Goal: Information Seeking & Learning: Learn about a topic

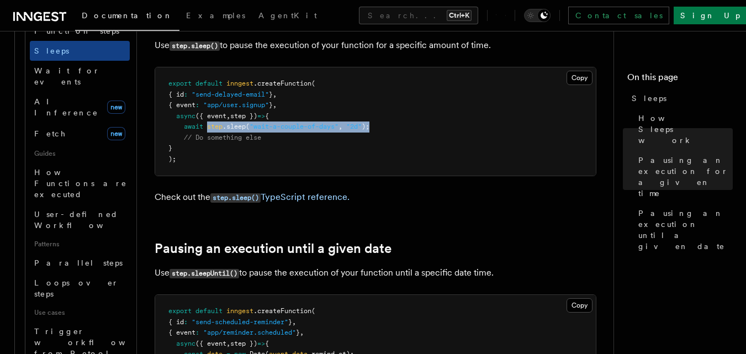
scroll to position [442, 0]
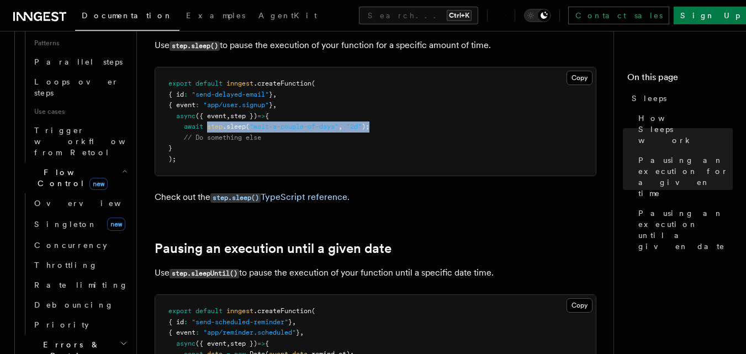
scroll to position [663, 0]
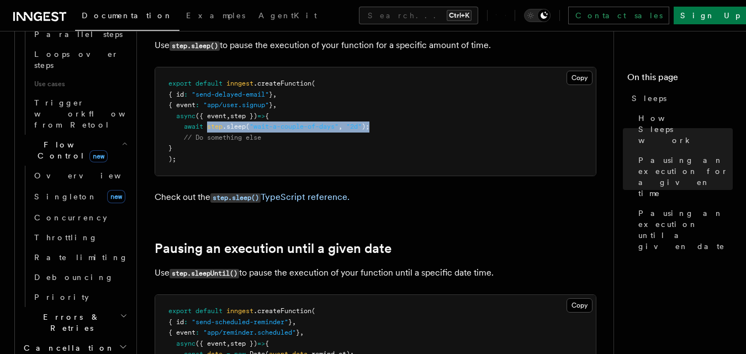
click at [122, 315] on icon "button" at bounding box center [124, 316] width 5 height 2
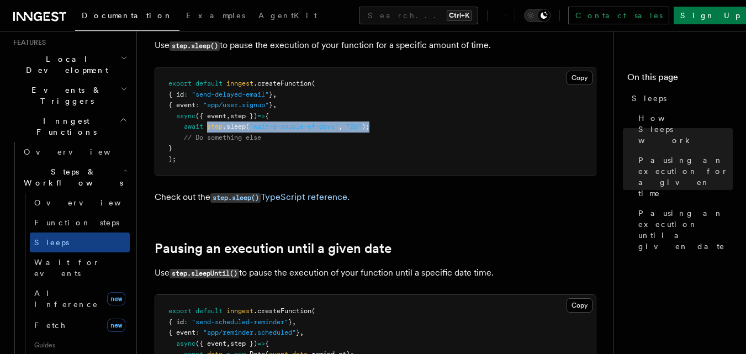
scroll to position [276, 0]
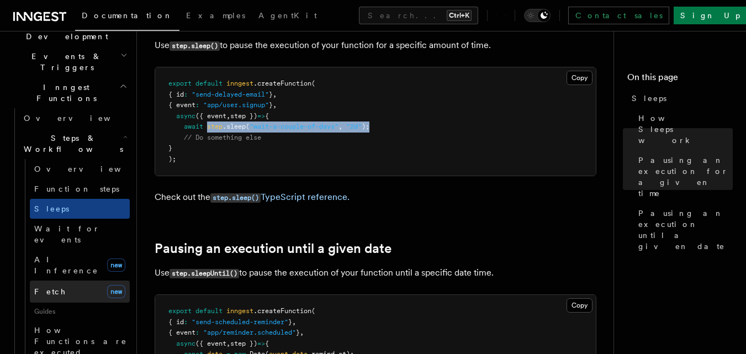
click at [60, 281] on link "Fetch new" at bounding box center [80, 292] width 100 height 22
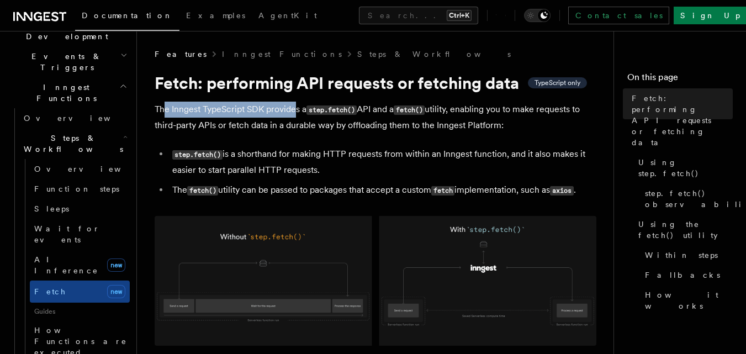
drag, startPoint x: 166, startPoint y: 108, endPoint x: 295, endPoint y: 108, distance: 128.7
click at [295, 108] on p "The Inngest TypeScript SDK provides a step.fetch() API and a fetch() utility, e…" at bounding box center [376, 117] width 442 height 31
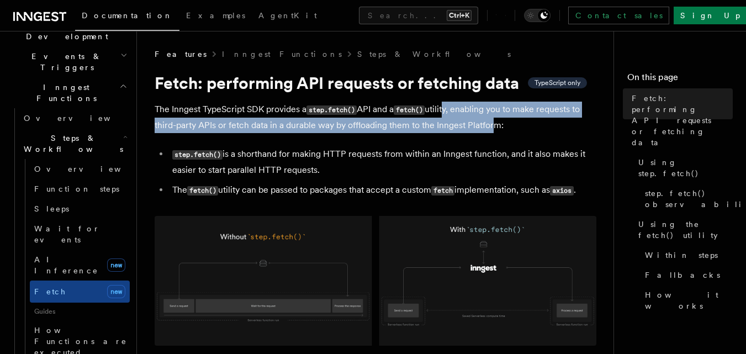
drag, startPoint x: 451, startPoint y: 110, endPoint x: 491, endPoint y: 122, distance: 41.6
click at [491, 122] on p "The Inngest TypeScript SDK provides a step.fetch() API and a fetch() utility, e…" at bounding box center [376, 117] width 442 height 31
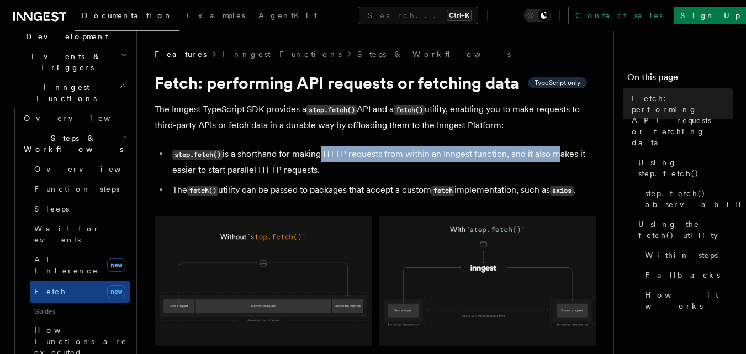
drag, startPoint x: 318, startPoint y: 153, endPoint x: 556, endPoint y: 151, distance: 238.1
click at [556, 151] on li "step.fetch() is a shorthand for making HTTP requests from within an Inngest fun…" at bounding box center [383, 161] width 428 height 31
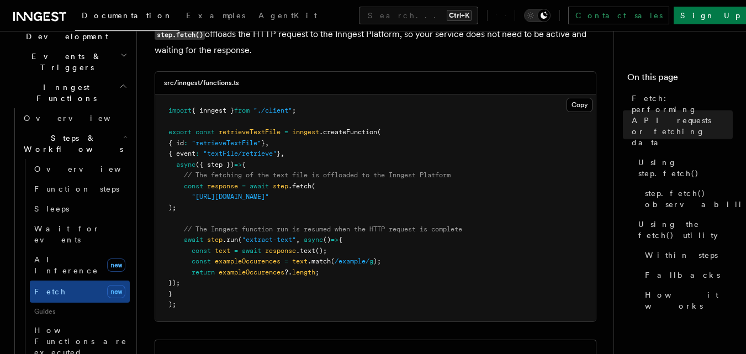
scroll to position [442, 0]
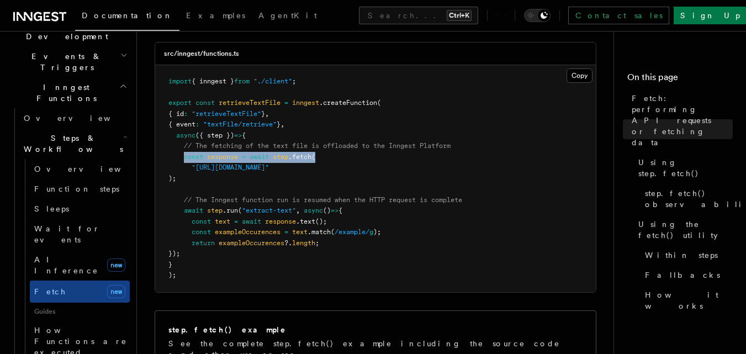
drag, startPoint x: 336, startPoint y: 155, endPoint x: 183, endPoint y: 157, distance: 152.5
click at [183, 157] on pre "import { inngest } from "./client" ; export const retrieveTextFile = inngest .c…" at bounding box center [375, 178] width 441 height 227
copy span "const response = await step .fetch ("
click at [276, 159] on span "step" at bounding box center [280, 157] width 15 height 8
drag, startPoint x: 251, startPoint y: 156, endPoint x: 322, endPoint y: 156, distance: 71.3
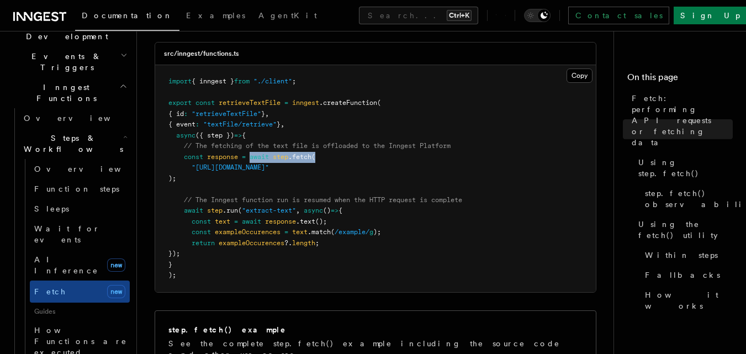
click at [322, 156] on pre "import { inngest } from "./client" ; export const retrieveTextFile = inngest .c…" at bounding box center [375, 178] width 441 height 227
click at [57, 185] on span "Function steps" at bounding box center [76, 189] width 85 height 9
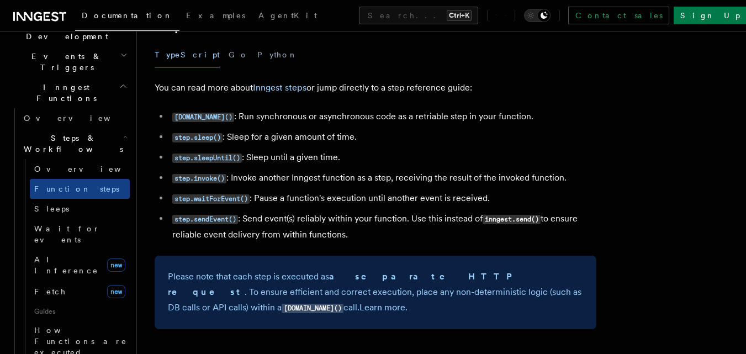
scroll to position [1989, 0]
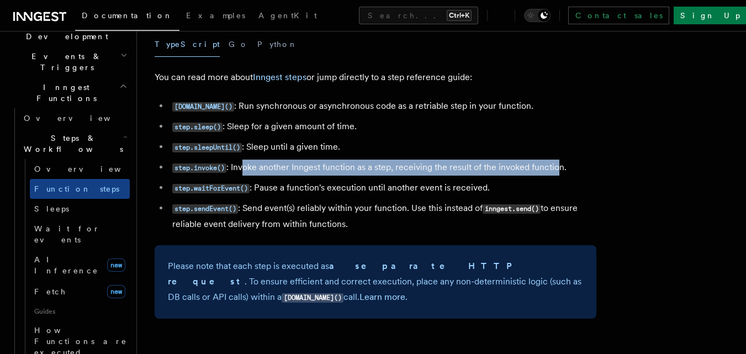
drag, startPoint x: 245, startPoint y: 167, endPoint x: 558, endPoint y: 167, distance: 312.7
click at [558, 167] on li "step.invoke() : Invoke another Inngest function as a step, receiving the result…" at bounding box center [383, 168] width 428 height 16
click at [192, 169] on code "step.invoke()" at bounding box center [199, 168] width 54 height 9
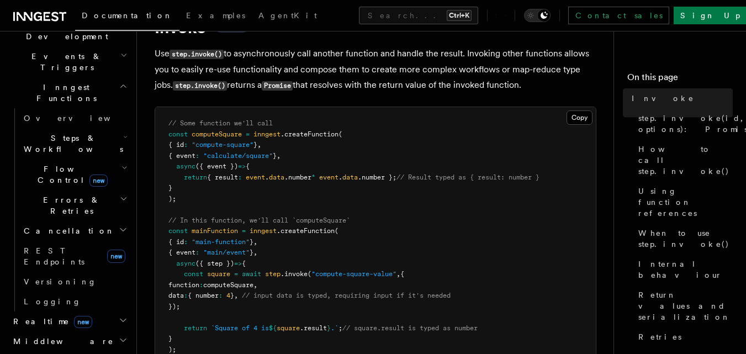
scroll to position [55, 0]
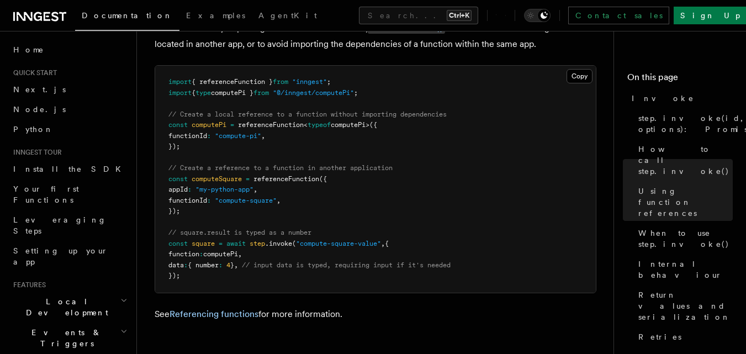
scroll to position [1602, 0]
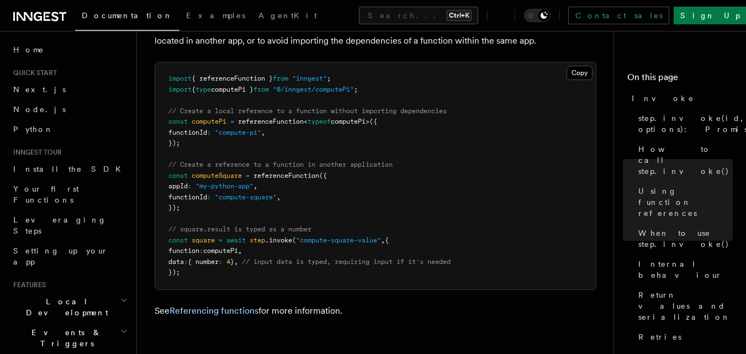
drag, startPoint x: 253, startPoint y: 189, endPoint x: 287, endPoint y: 219, distance: 45.0
drag, startPoint x: 250, startPoint y: 250, endPoint x: 521, endPoint y: 248, distance: 271.3
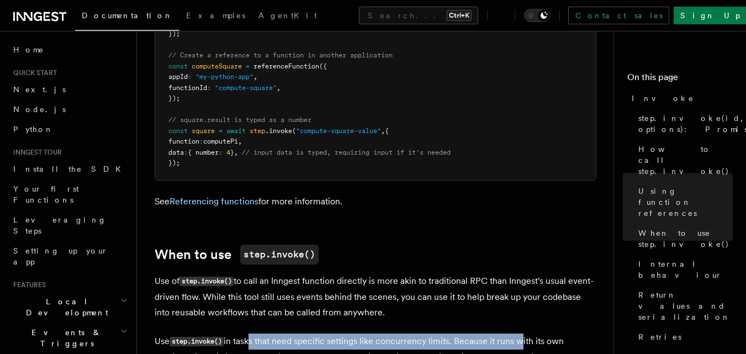
scroll to position [1713, 0]
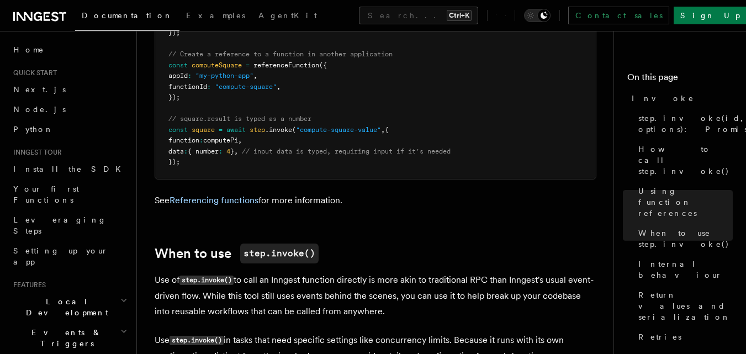
drag, startPoint x: 173, startPoint y: 182, endPoint x: 235, endPoint y: 189, distance: 62.2
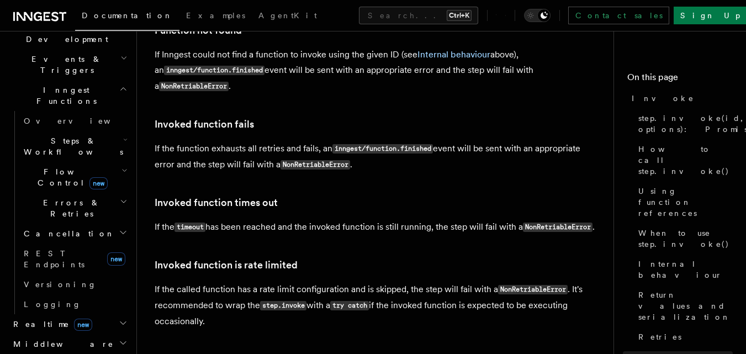
scroll to position [276, 0]
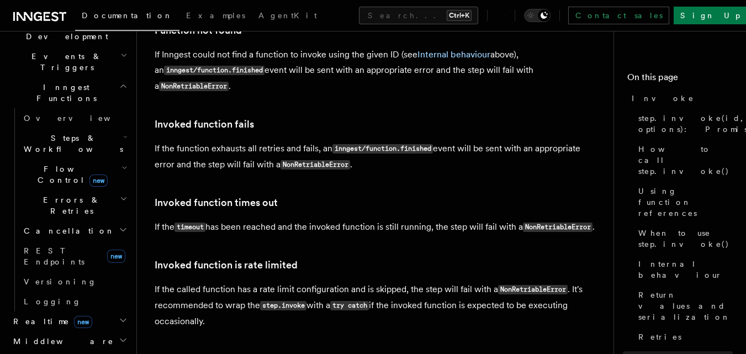
click at [55, 225] on span "Cancellation" at bounding box center [67, 230] width 96 height 11
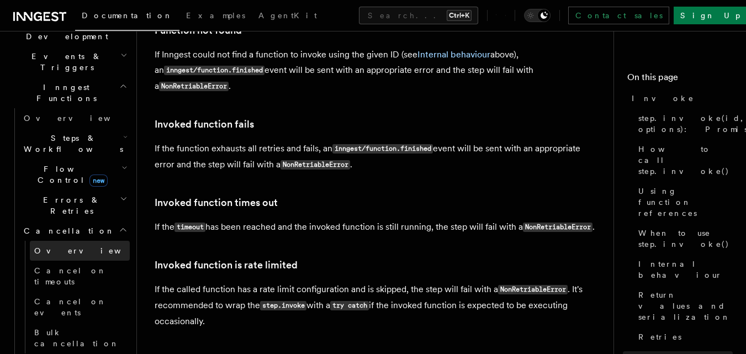
click at [55, 246] on span "Overview" at bounding box center [91, 250] width 114 height 9
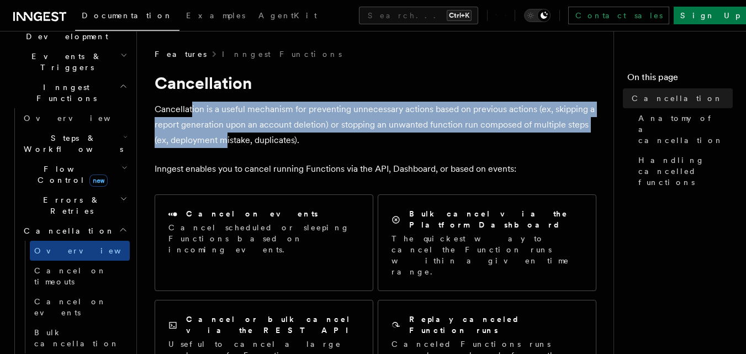
drag, startPoint x: 191, startPoint y: 110, endPoint x: 228, endPoint y: 137, distance: 45.4
click at [228, 137] on p "Cancellation is a useful mechanism for preventing unnecessary actions based on …" at bounding box center [376, 125] width 442 height 46
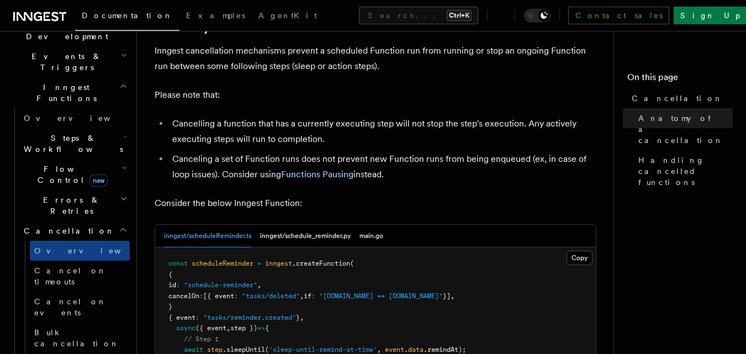
scroll to position [417, 0]
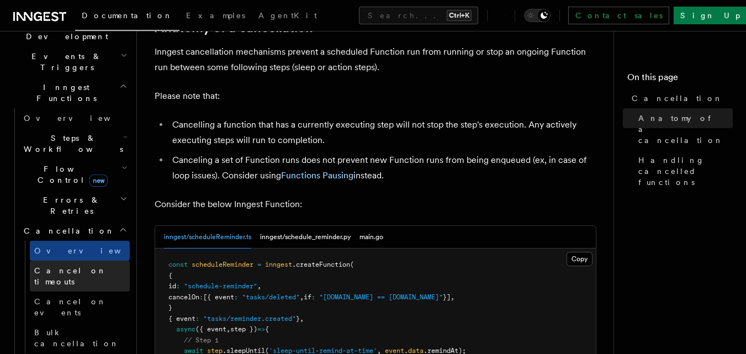
click at [66, 266] on span "Cancel on timeouts" at bounding box center [70, 276] width 72 height 20
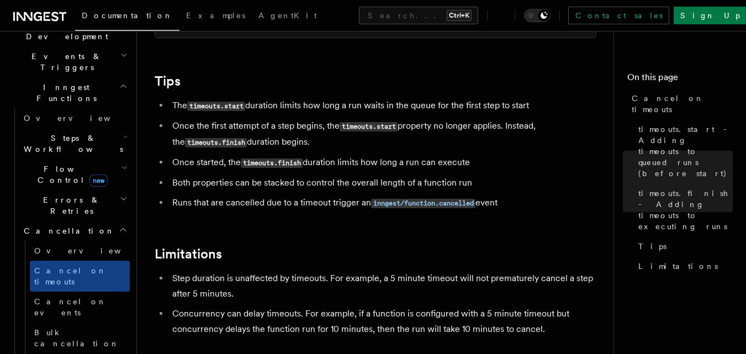
scroll to position [995, 0]
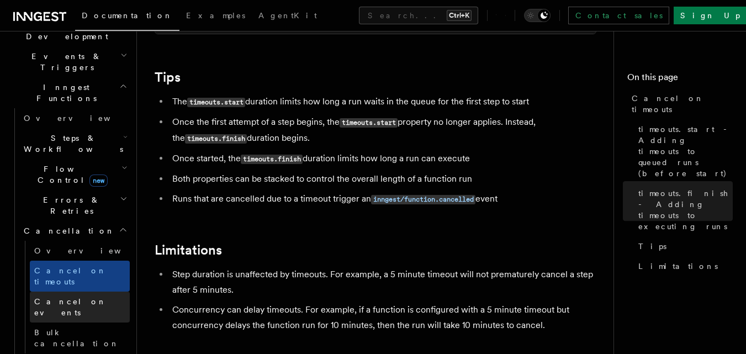
click at [62, 297] on span "Cancel on events" at bounding box center [70, 307] width 72 height 20
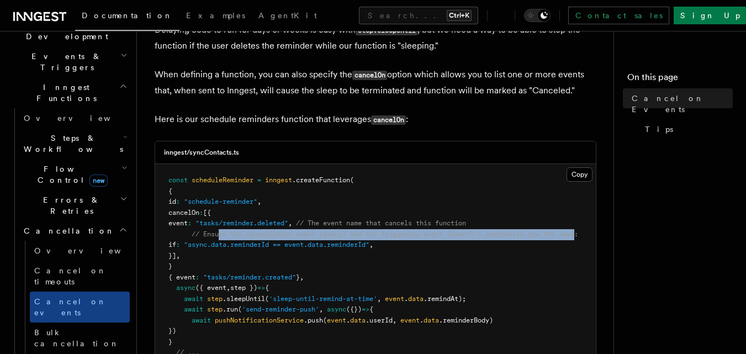
scroll to position [0, 7]
drag, startPoint x: 222, startPoint y: 229, endPoint x: 586, endPoint y: 235, distance: 364.2
click at [586, 235] on pre "const scheduleReminder = inngest .createFunction ( { id : "schedule-reminder" ,…" at bounding box center [375, 272] width 441 height 216
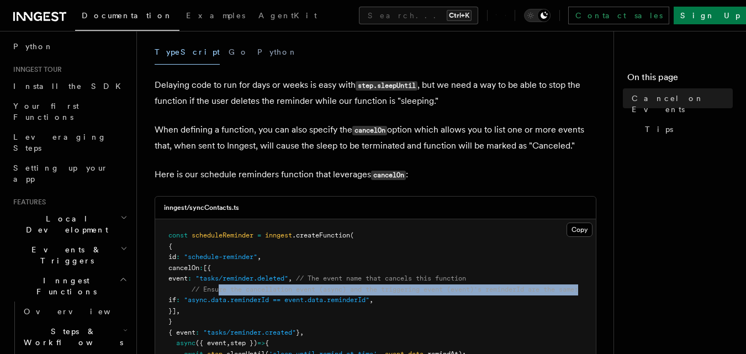
scroll to position [55, 0]
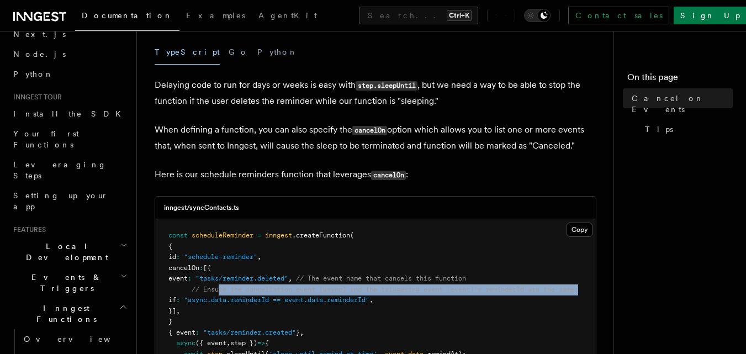
click at [57, 272] on span "Events & Triggers" at bounding box center [65, 283] width 112 height 22
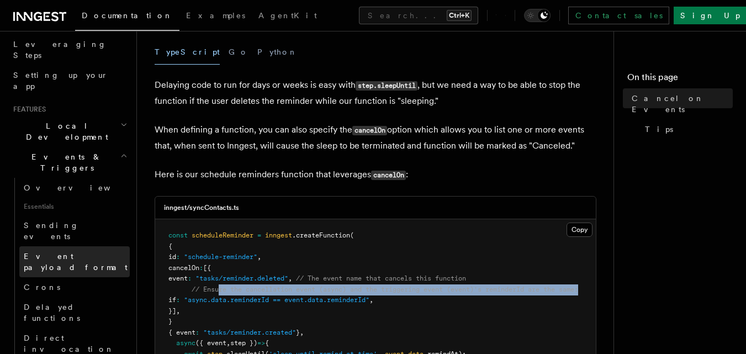
scroll to position [221, 0]
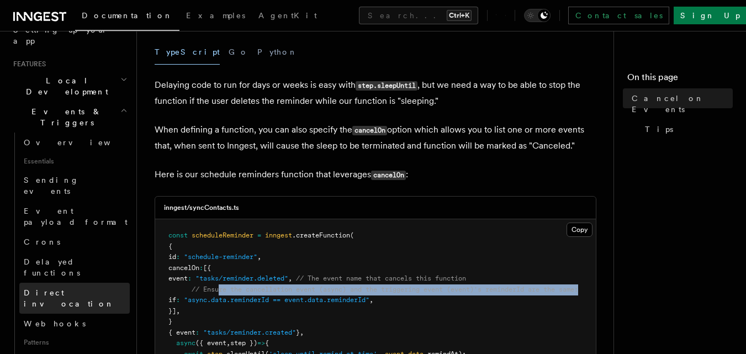
click at [55, 288] on span "Direct invocation" at bounding box center [69, 298] width 91 height 20
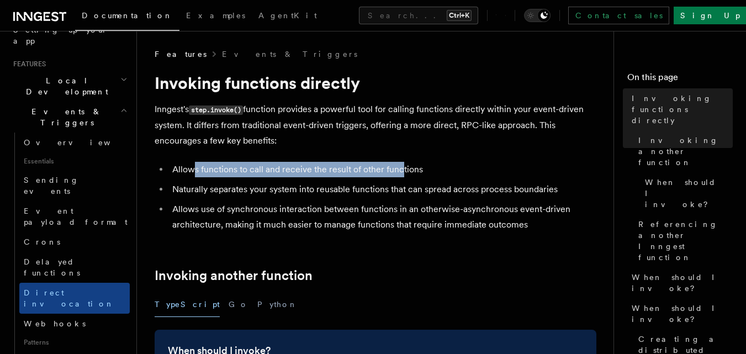
drag, startPoint x: 194, startPoint y: 166, endPoint x: 401, endPoint y: 166, distance: 207.2
click at [401, 166] on li "Allows functions to call and receive the result of other functions" at bounding box center [383, 169] width 428 height 15
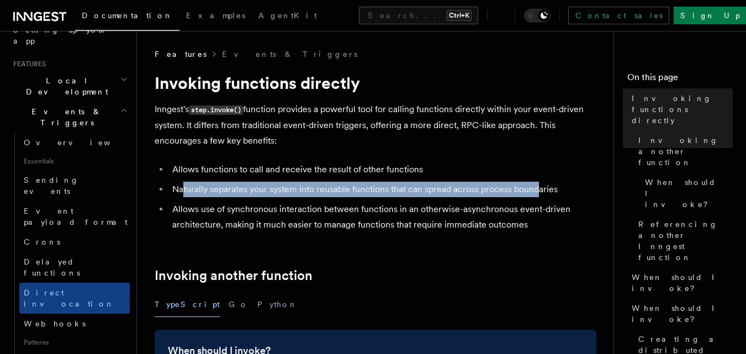
drag, startPoint x: 184, startPoint y: 190, endPoint x: 551, endPoint y: 190, distance: 366.9
click at [541, 190] on li "Naturally separates your system into reusable functions that can spread across …" at bounding box center [383, 189] width 428 height 15
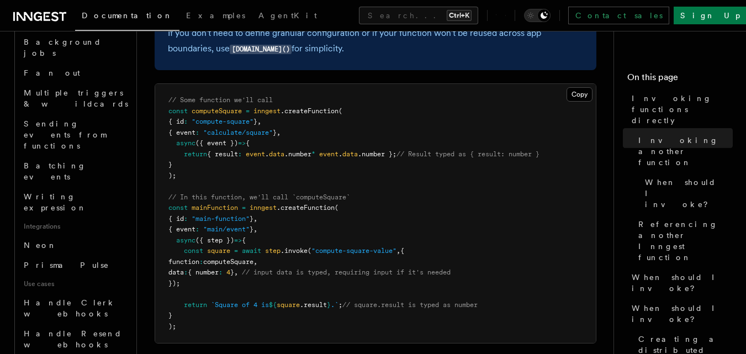
scroll to position [553, 0]
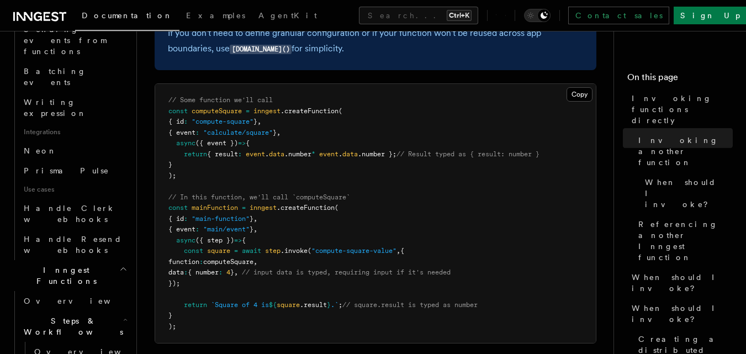
scroll to position [663, 0]
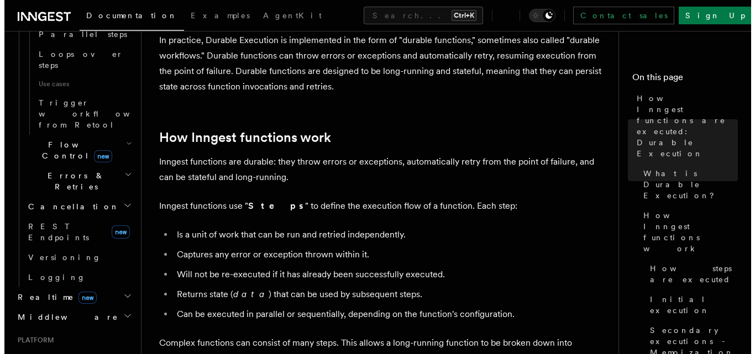
scroll to position [442, 0]
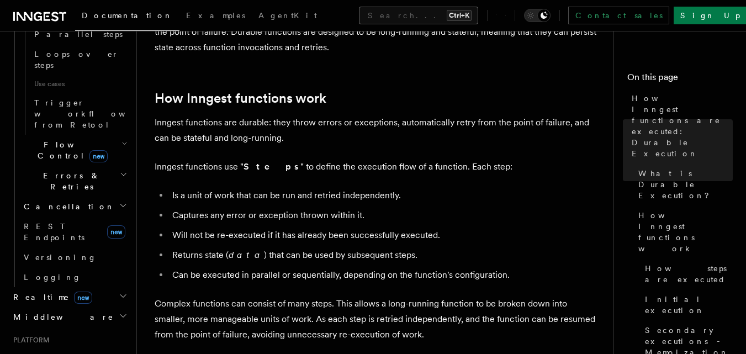
click at [359, 18] on button "Search... Ctrl+K" at bounding box center [418, 16] width 119 height 18
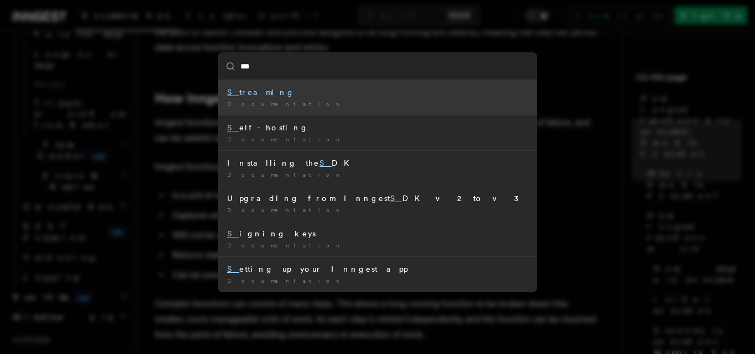
type input "****"
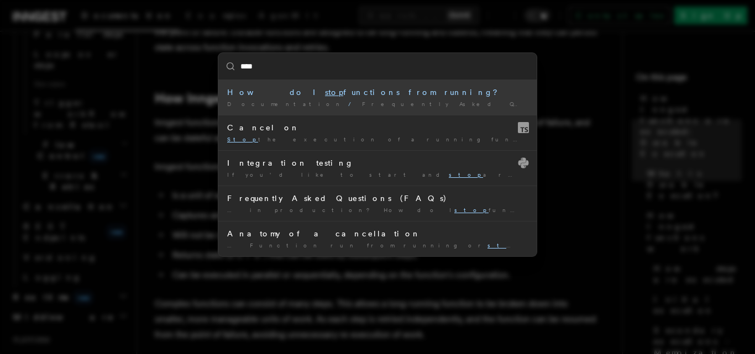
click at [319, 93] on div "How do I stop functions from running?" at bounding box center [377, 92] width 301 height 11
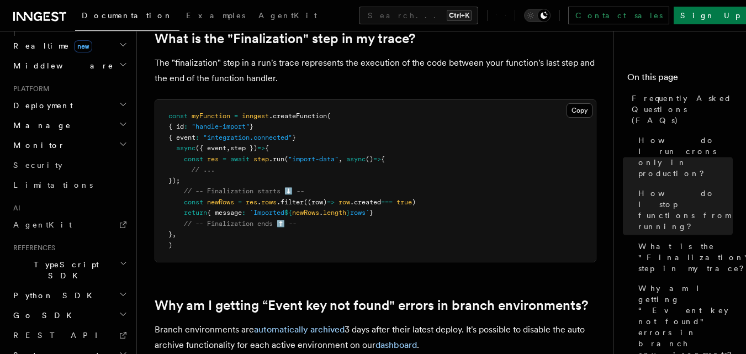
scroll to position [700, 0]
